Goal: Information Seeking & Learning: Learn about a topic

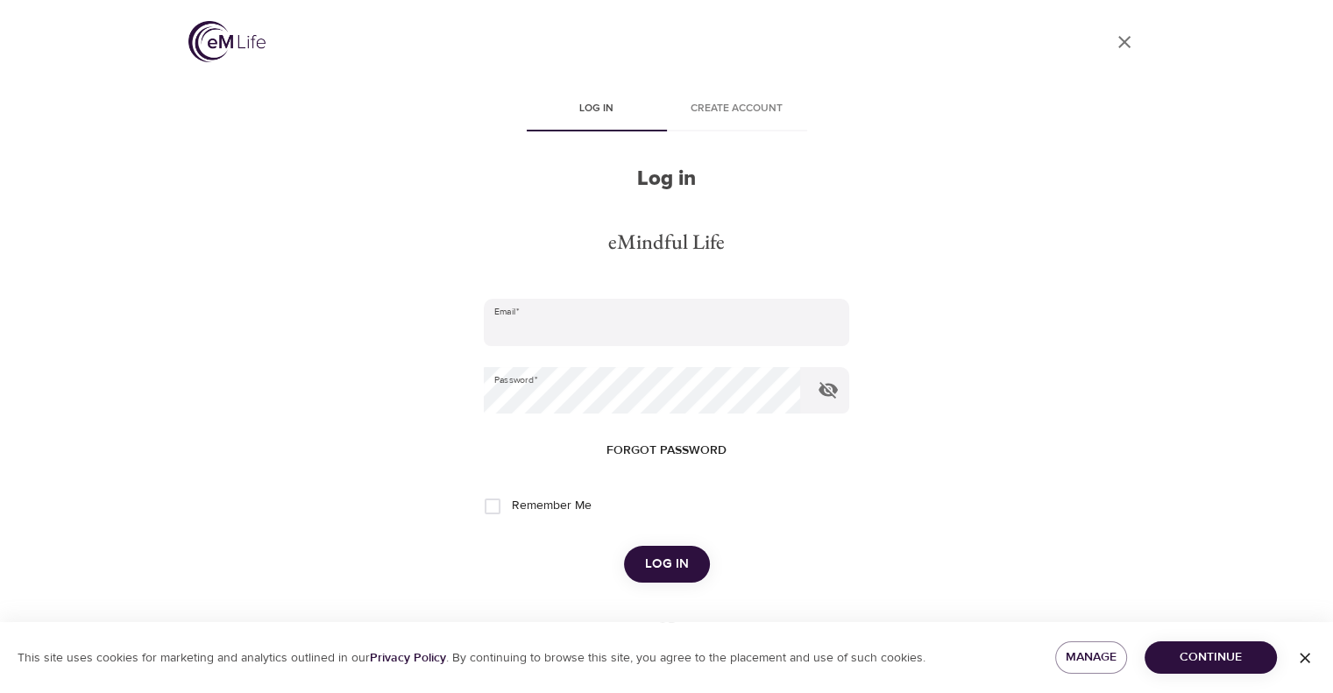
type input "[EMAIL_ADDRESS][DOMAIN_NAME]"
click at [684, 569] on span "Log in" at bounding box center [667, 564] width 44 height 23
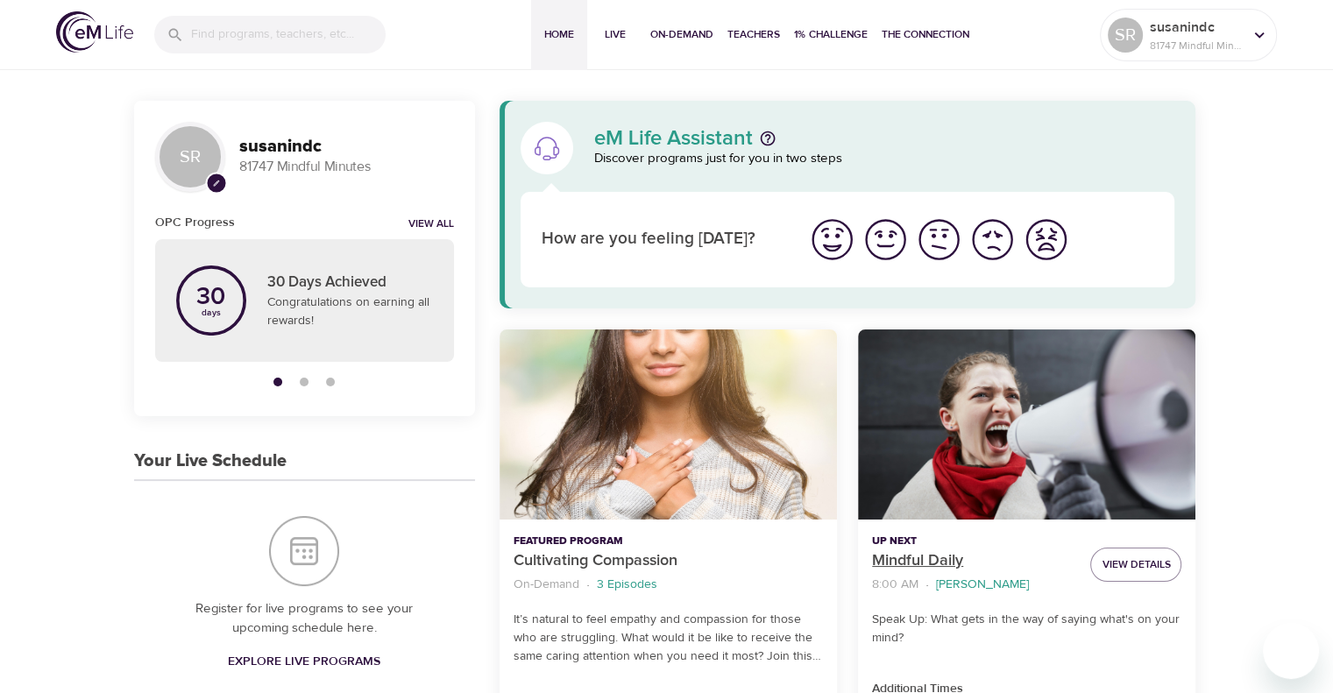
click at [945, 560] on p "Mindful Daily" at bounding box center [974, 562] width 204 height 24
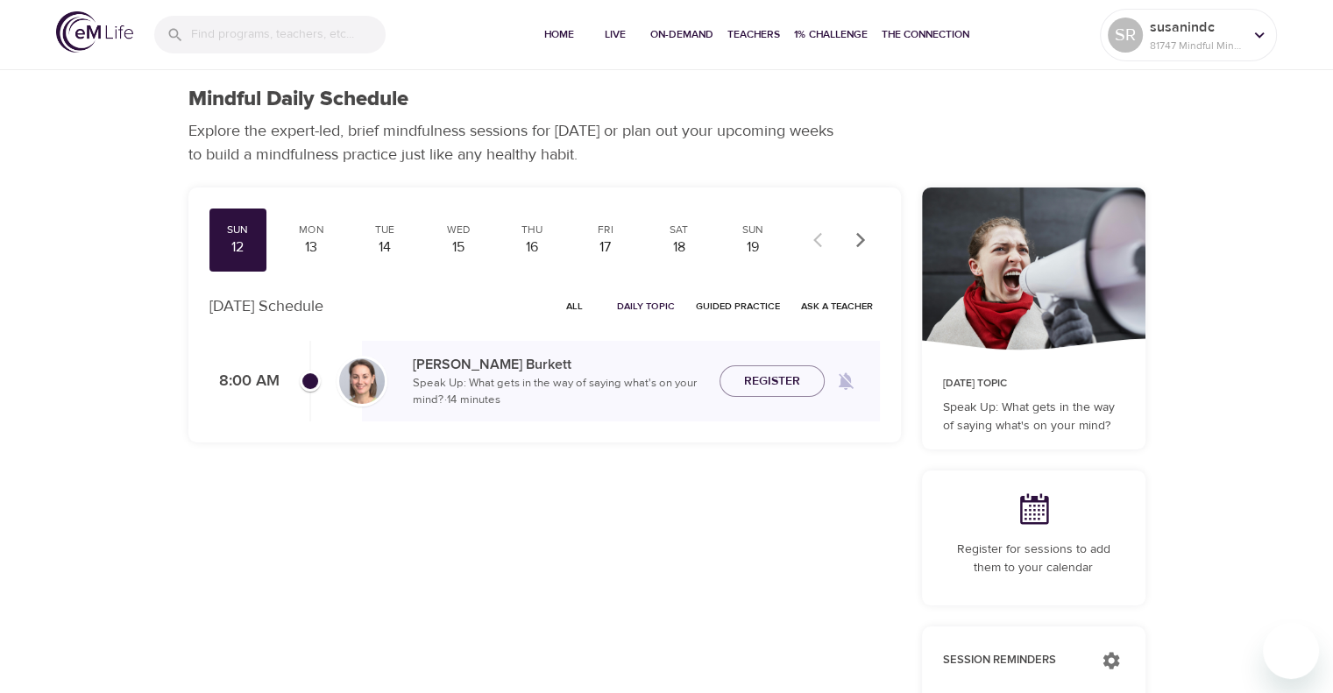
checkbox input "true"
click at [302, 238] on div "13" at bounding box center [311, 248] width 44 height 20
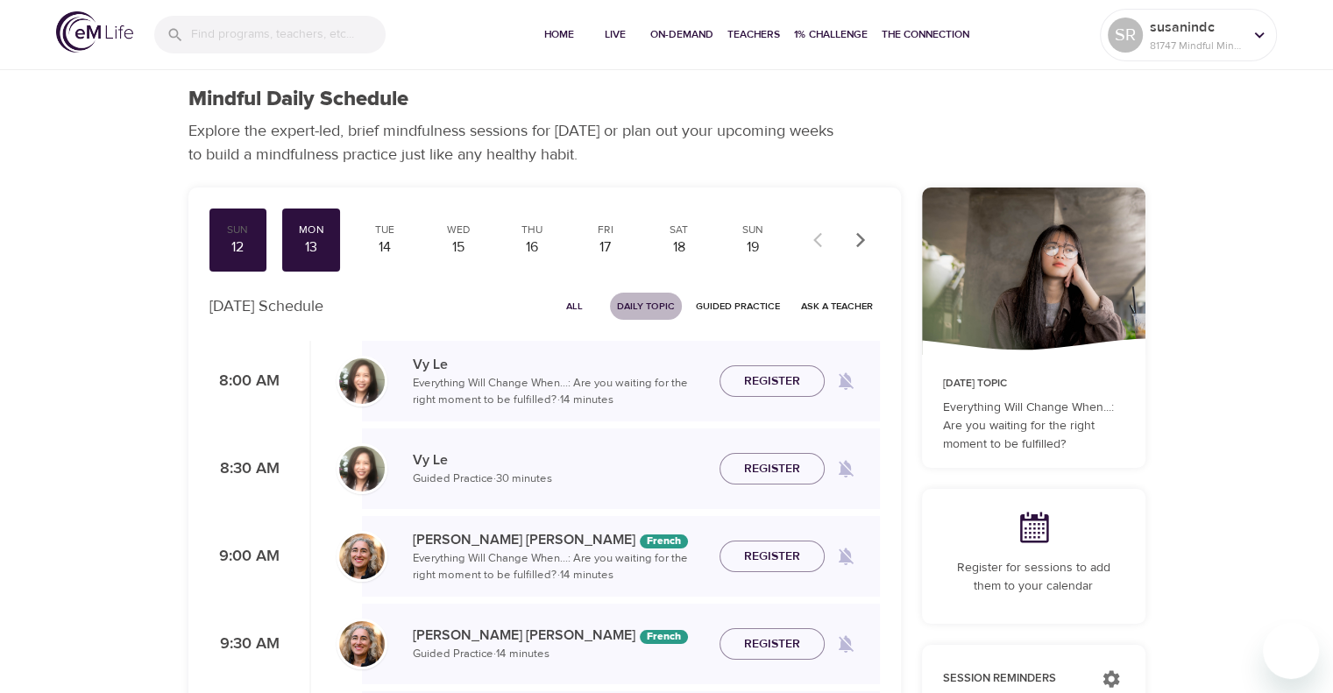
click at [640, 311] on span "Daily Topic" at bounding box center [646, 306] width 58 height 17
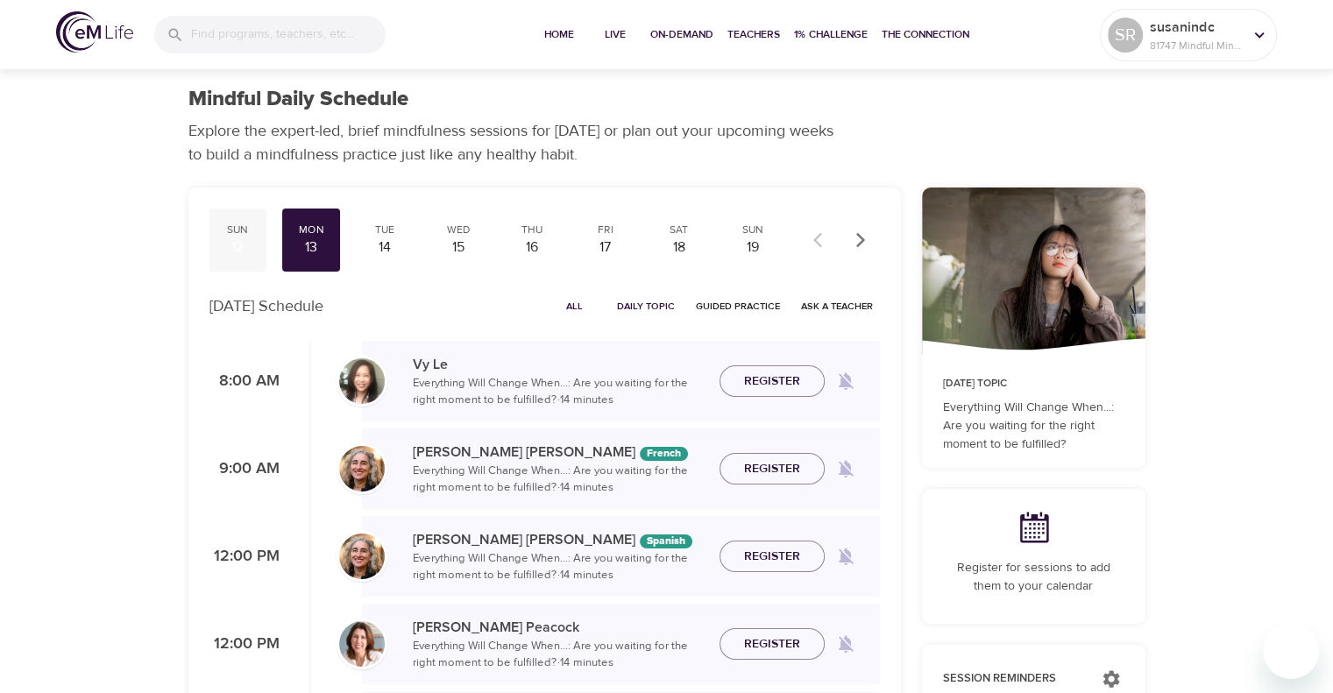
click at [231, 234] on div "Sun" at bounding box center [239, 230] width 44 height 15
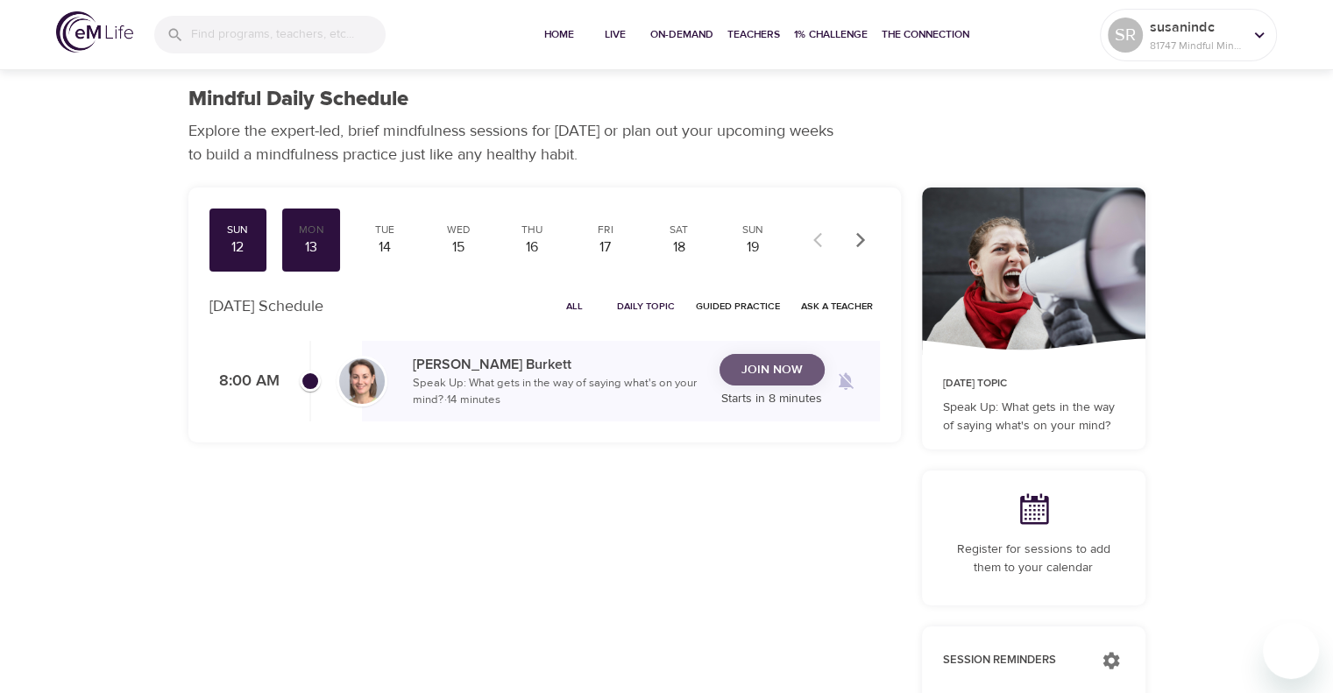
click at [750, 375] on span "Join Now" at bounding box center [772, 370] width 61 height 22
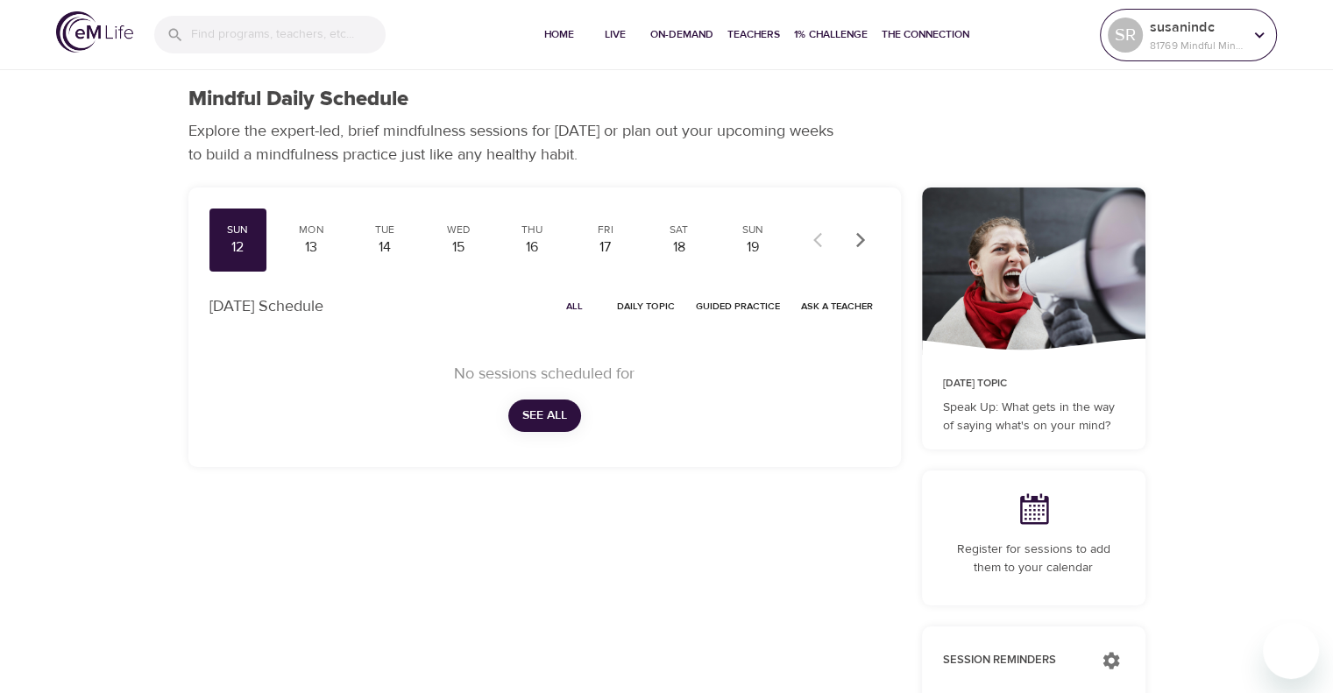
click at [1255, 27] on icon at bounding box center [1259, 34] width 19 height 19
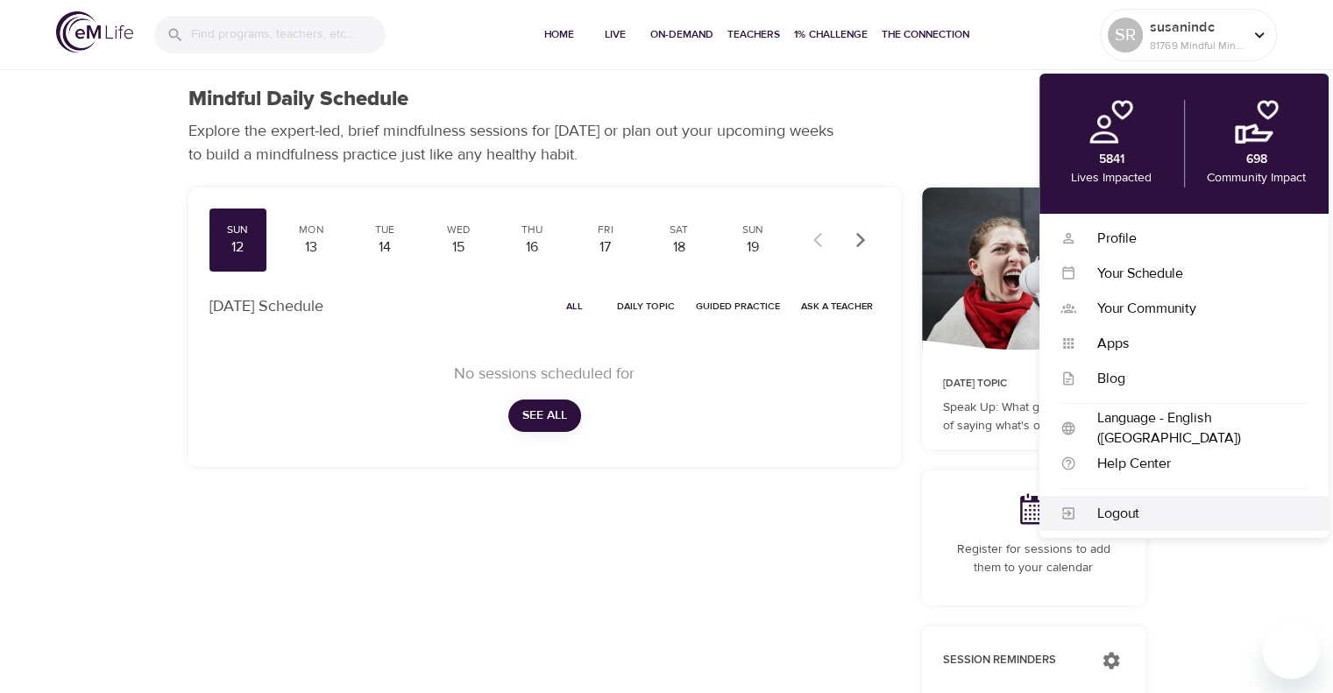
click at [1083, 527] on div "Logout" at bounding box center [1184, 513] width 289 height 35
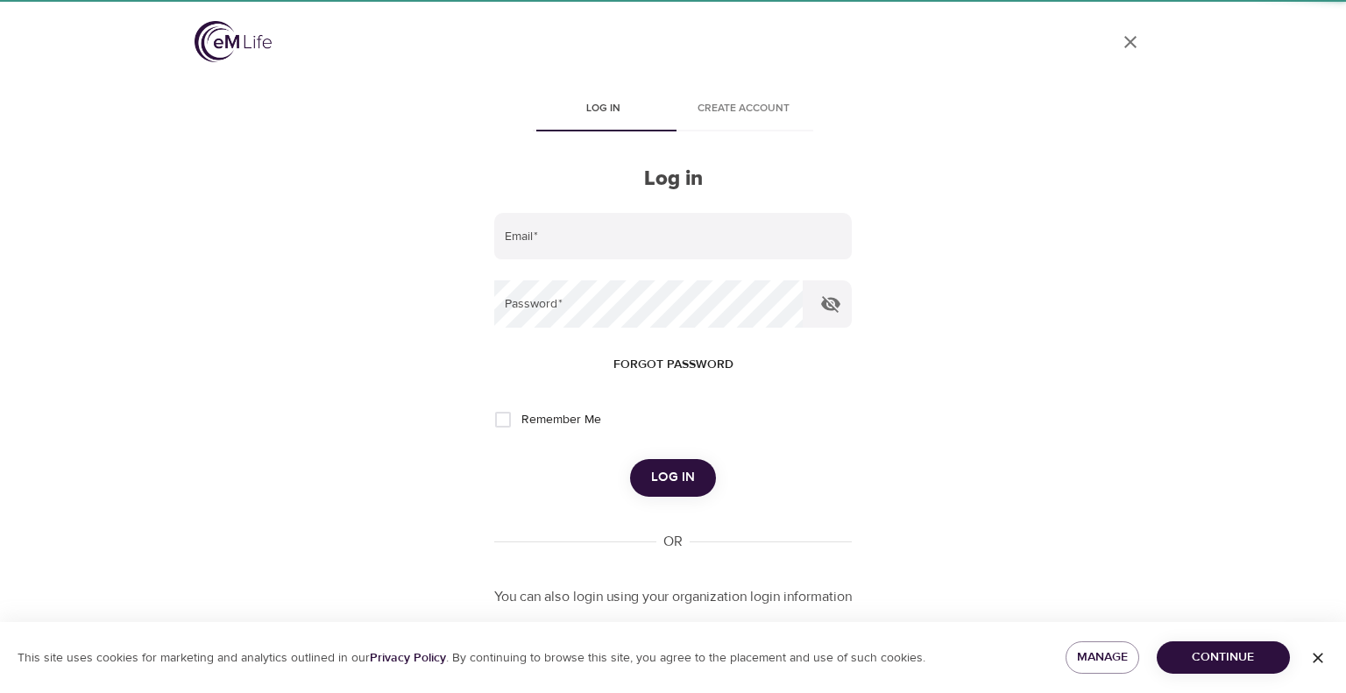
type input "[EMAIL_ADDRESS][DOMAIN_NAME]"
